Goal: Navigation & Orientation: Find specific page/section

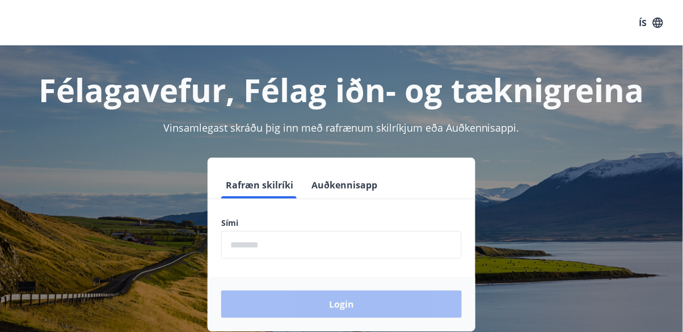
click at [297, 244] on input "phone" at bounding box center [341, 245] width 240 height 28
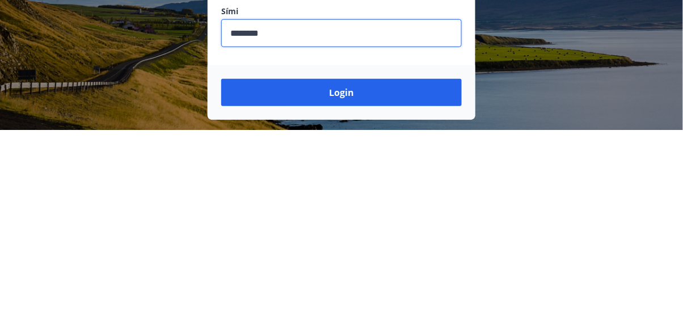
type input "********"
click at [360, 295] on button "Login" at bounding box center [341, 294] width 240 height 27
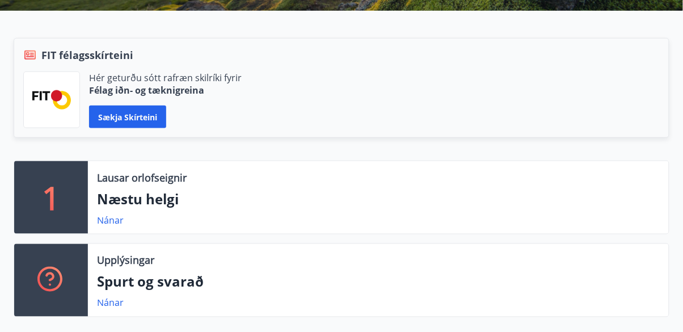
scroll to position [247, 0]
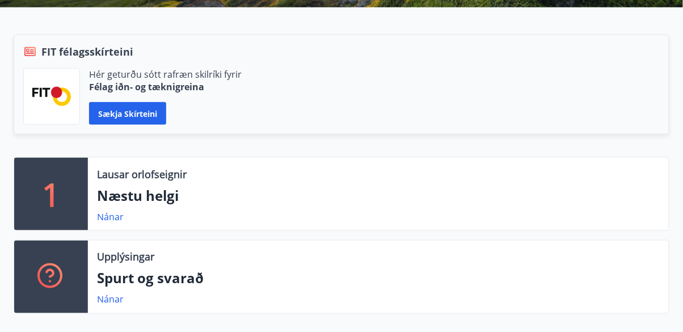
click at [40, 181] on div "1" at bounding box center [51, 194] width 74 height 73
click at [112, 210] on link "Nánar" at bounding box center [110, 216] width 27 height 12
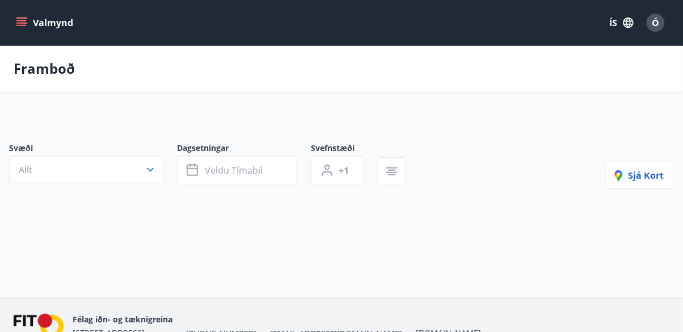
type input "*"
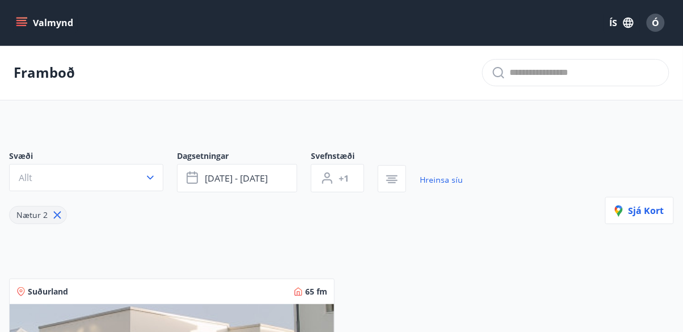
click at [145, 179] on icon "button" at bounding box center [150, 177] width 11 height 11
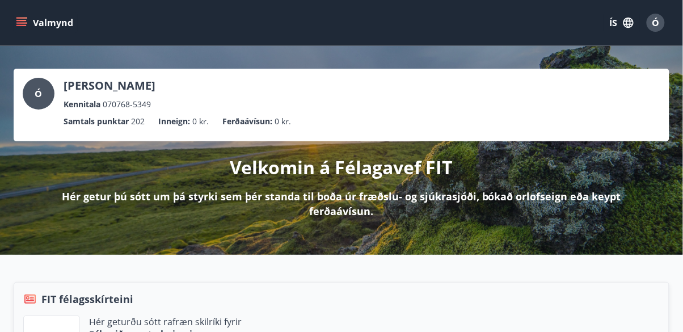
click at [18, 29] on button "Valmynd" at bounding box center [46, 22] width 64 height 20
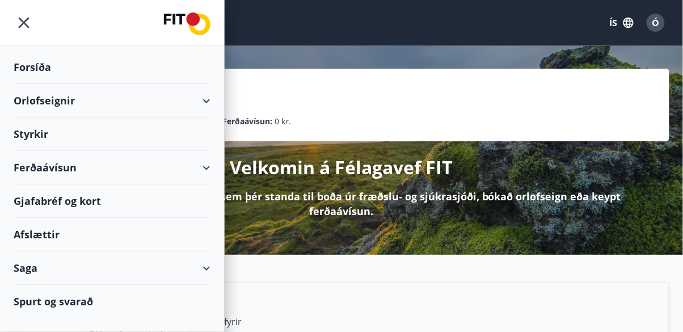
click at [203, 113] on div "Orlofseignir" at bounding box center [112, 100] width 197 height 33
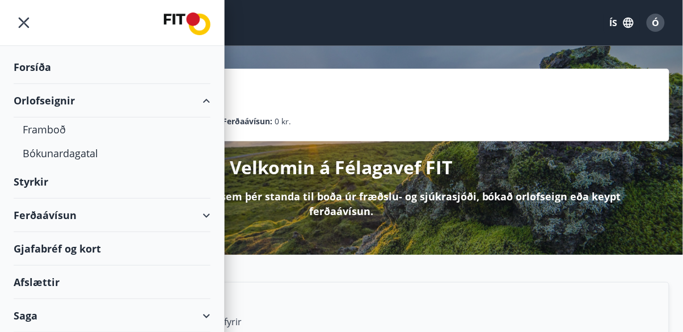
click at [54, 152] on div "Bókunardagatal" at bounding box center [112, 153] width 179 height 24
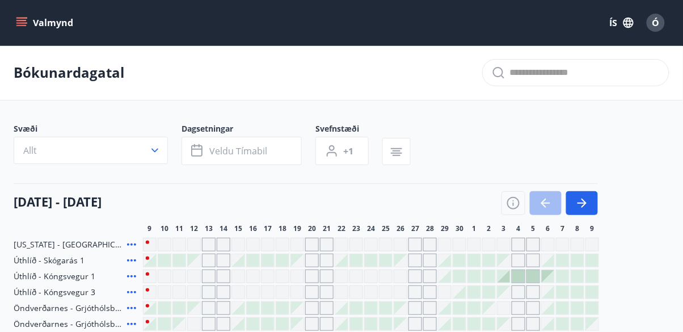
click at [8, 38] on div "Valmynd ÍS Ó" at bounding box center [341, 22] width 683 height 45
click at [15, 24] on button "Valmynd" at bounding box center [46, 22] width 64 height 20
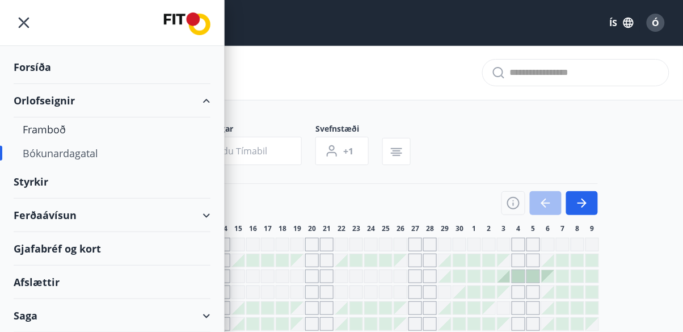
click at [31, 61] on div "Forsíða" at bounding box center [112, 66] width 197 height 33
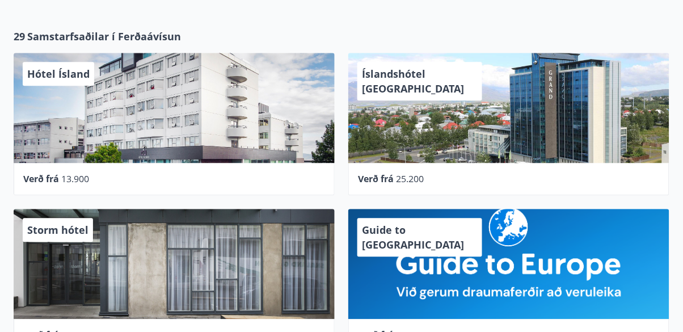
scroll to position [563, 0]
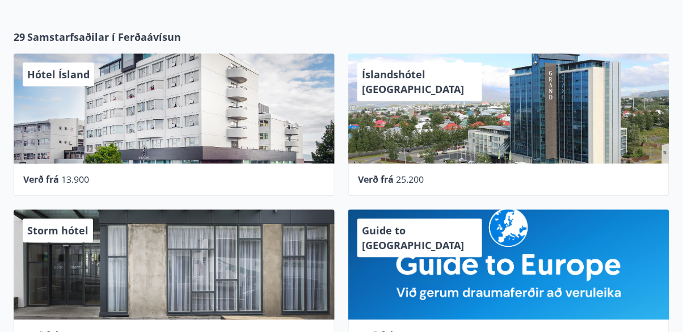
click at [572, 237] on div "Guide to [GEOGRAPHIC_DATA]" at bounding box center [508, 264] width 321 height 110
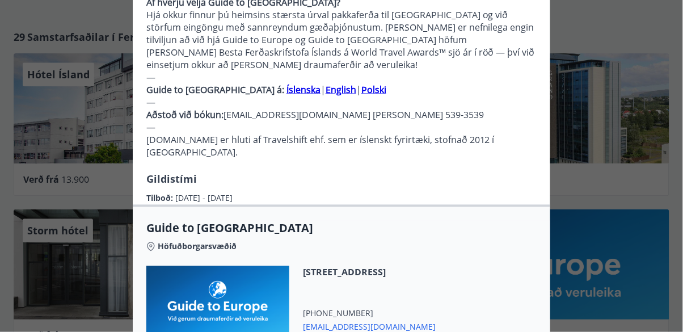
scroll to position [308, 0]
click at [200, 297] on div at bounding box center [217, 305] width 143 height 81
click at [197, 285] on div at bounding box center [217, 305] width 143 height 81
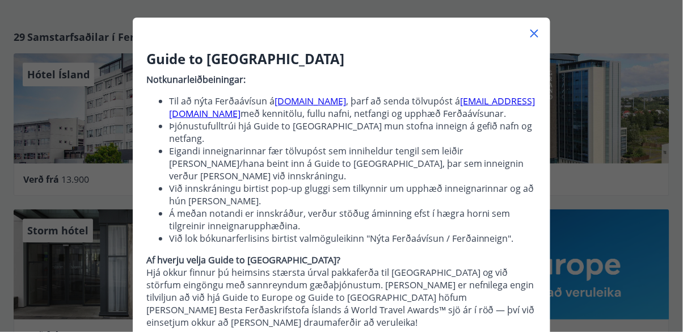
scroll to position [0, 0]
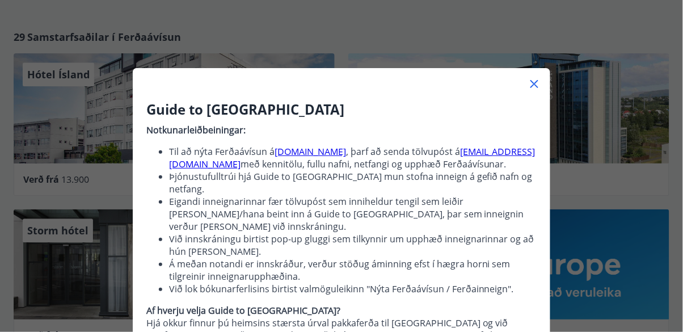
click at [316, 155] on link "[DOMAIN_NAME]" at bounding box center [309, 151] width 71 height 12
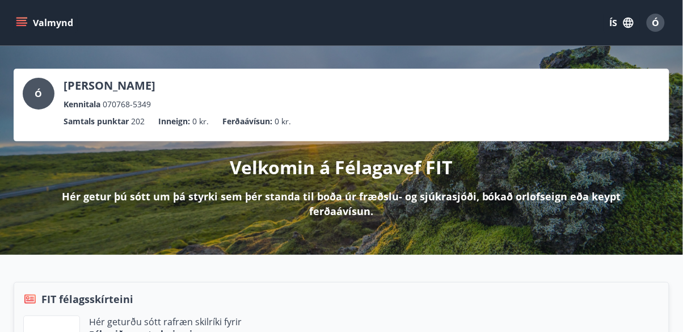
click at [18, 26] on icon "menu" at bounding box center [21, 22] width 11 height 11
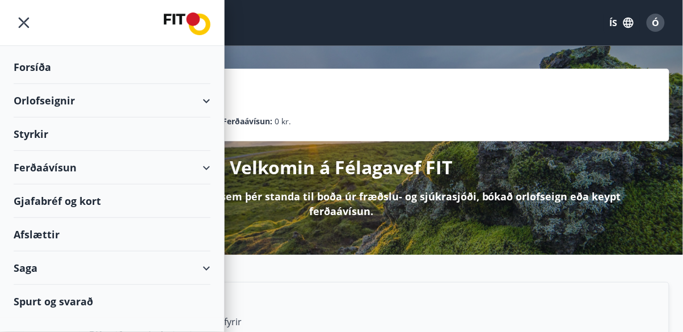
click at [46, 137] on div "Styrkir" at bounding box center [112, 133] width 197 height 33
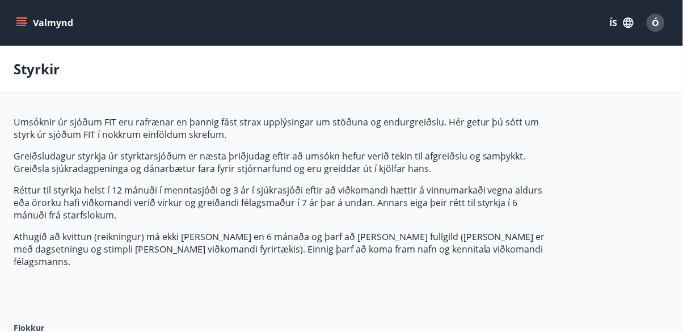
type input "***"
click at [32, 31] on button "Valmynd" at bounding box center [46, 22] width 64 height 20
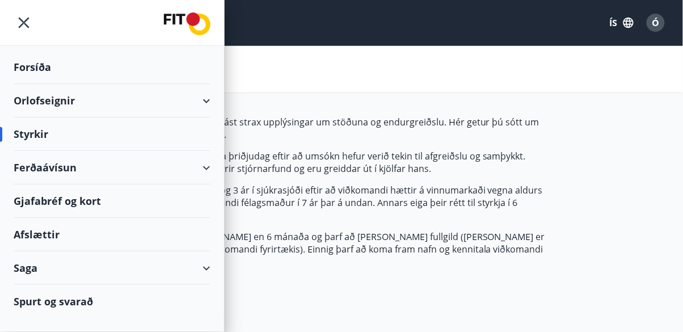
click at [61, 208] on div "Gjafabréf og kort" at bounding box center [112, 200] width 197 height 33
click at [40, 74] on div "Forsíða" at bounding box center [112, 66] width 197 height 33
